Goal: Task Accomplishment & Management: Use online tool/utility

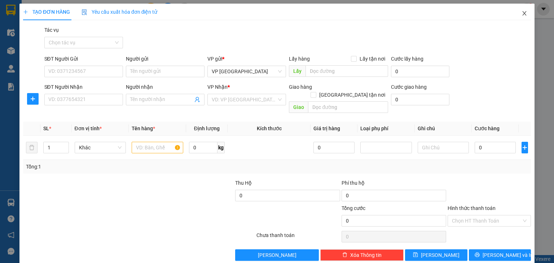
click at [523, 13] on span "Close" at bounding box center [524, 14] width 20 height 20
click at [522, 15] on icon "close" at bounding box center [524, 13] width 6 height 6
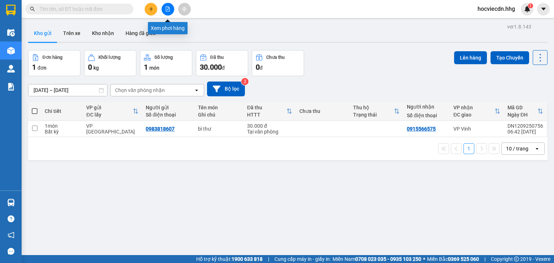
click at [164, 7] on button at bounding box center [168, 9] width 13 height 13
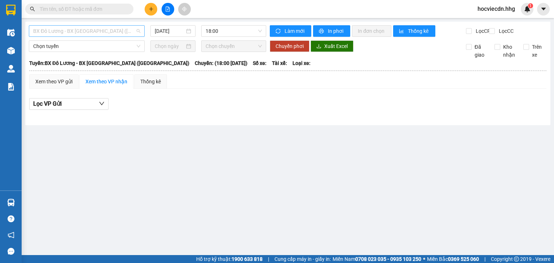
click at [129, 34] on span "BX Đô Lương - BX Quảng Ngãi (Limousine)" at bounding box center [86, 31] width 107 height 11
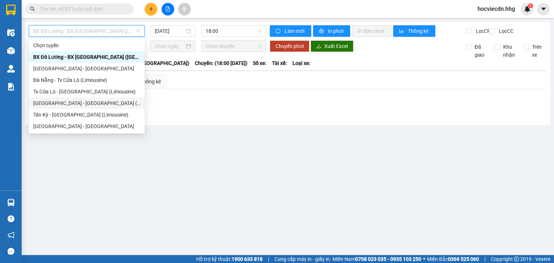
click at [94, 101] on div "Đà Nẵng - Tân Kỳ (Limousine)" at bounding box center [86, 103] width 107 height 8
type input "12/09/2025"
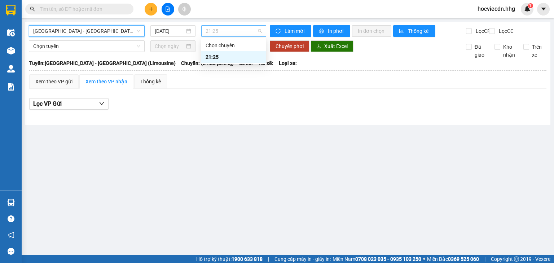
click at [260, 32] on span "21:25" at bounding box center [234, 31] width 57 height 11
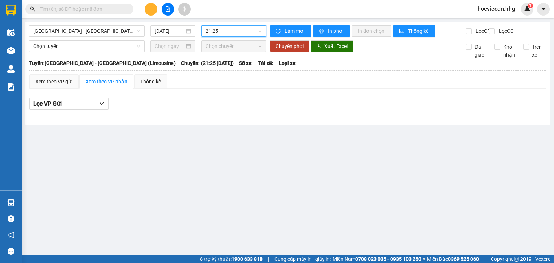
click at [260, 32] on span "21:25" at bounding box center [234, 31] width 57 height 11
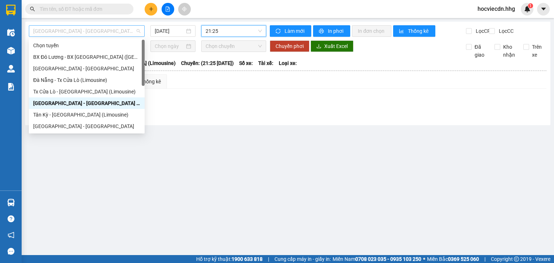
click at [138, 30] on span "Đà Nẵng - Tân Kỳ (Limousine)" at bounding box center [86, 31] width 107 height 11
click at [90, 82] on div "Đà Nẵng - Tx Cửa Lò (Limousine)" at bounding box center [86, 80] width 107 height 8
type input "12/09/2025"
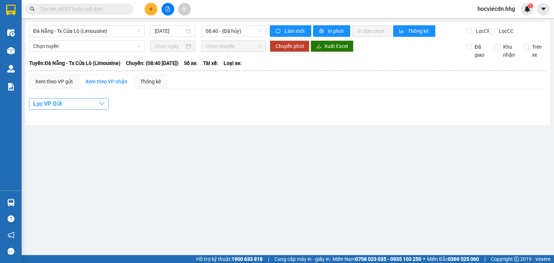
click at [105, 109] on button "Lọc VP Gửi" at bounding box center [68, 104] width 79 height 12
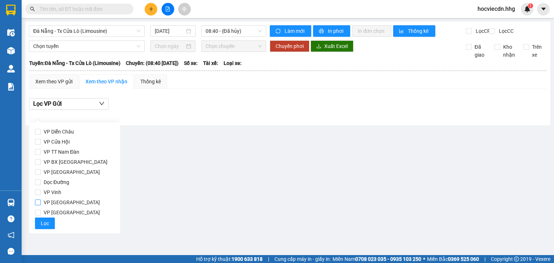
click at [54, 202] on span "VP [GEOGRAPHIC_DATA]" at bounding box center [72, 202] width 62 height 10
click at [41, 202] on input "VP [GEOGRAPHIC_DATA]" at bounding box center [38, 202] width 6 height 6
checkbox input "true"
click at [47, 222] on span "Lọc" at bounding box center [45, 223] width 8 height 8
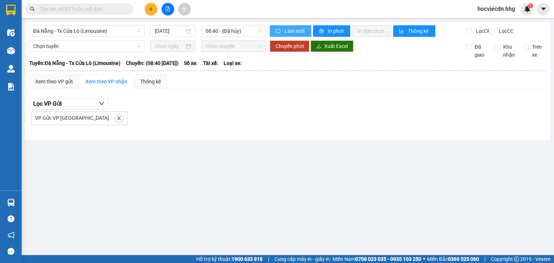
click at [293, 34] on span "Làm mới" at bounding box center [294, 31] width 21 height 8
click at [247, 30] on span "08:40 - (Đã hủy)" at bounding box center [234, 31] width 57 height 11
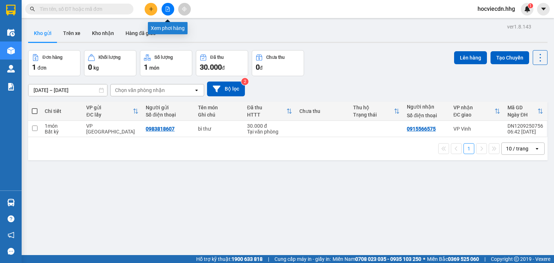
click at [169, 10] on icon "file-add" at bounding box center [167, 8] width 5 height 5
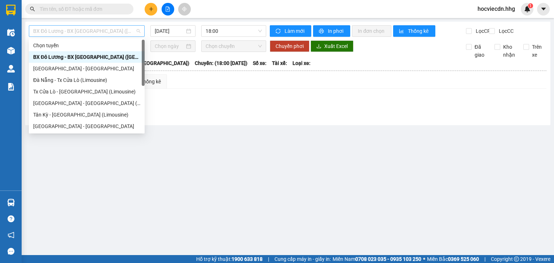
click at [124, 33] on span "BX Đô Lương - BX Quảng Ngãi (Limousine)" at bounding box center [86, 31] width 107 height 11
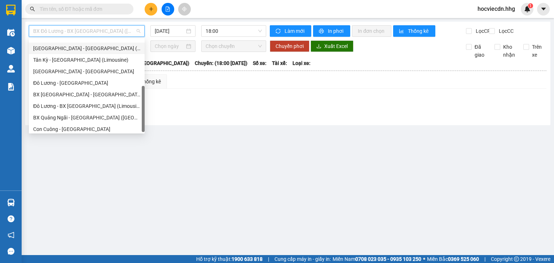
scroll to position [58, 0]
